Goal: Find specific page/section

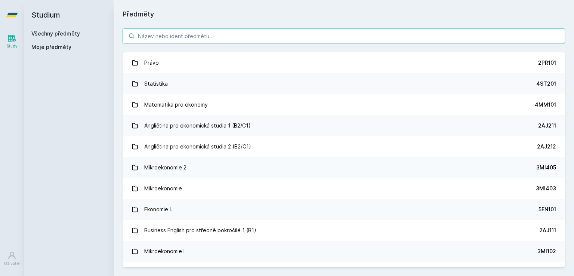
click at [239, 41] on input "search" at bounding box center [344, 35] width 442 height 15
type input "+"
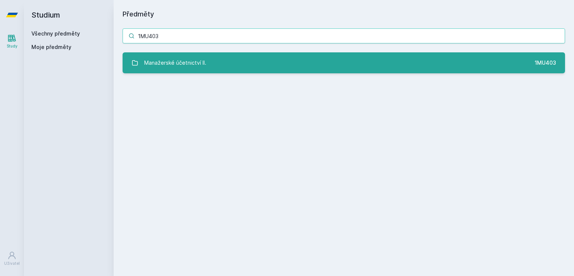
type input "1MU403"
click at [241, 58] on link "Manažerské účetnictví II. 1MU403" at bounding box center [344, 62] width 442 height 21
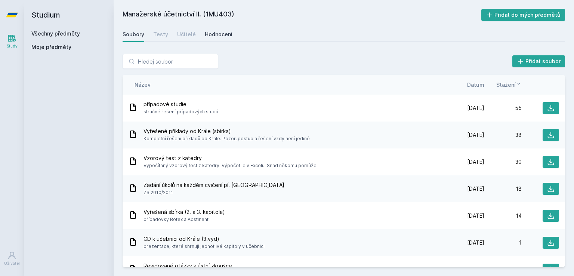
click at [215, 35] on div "Hodnocení" at bounding box center [219, 34] width 28 height 7
